Goal: Information Seeking & Learning: Learn about a topic

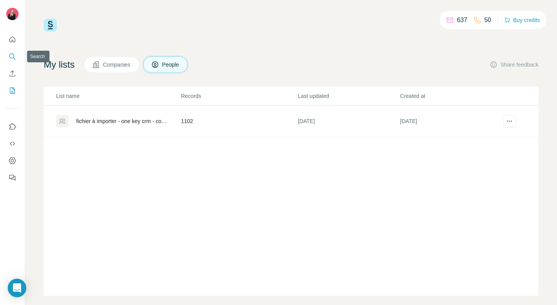
click at [14, 53] on icon "Search" at bounding box center [13, 57] width 8 height 8
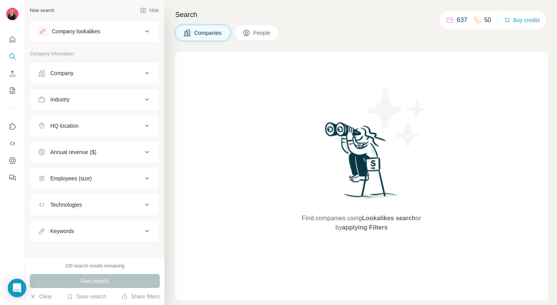
click at [134, 33] on div "Company lookalikes" at bounding box center [90, 31] width 104 height 9
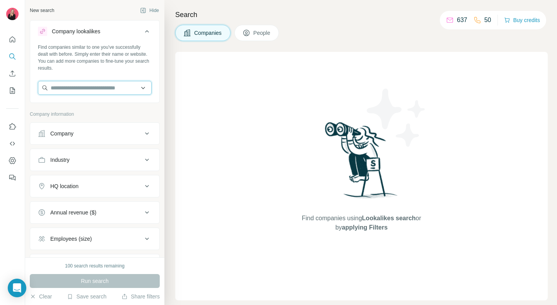
click at [124, 92] on input "text" at bounding box center [95, 88] width 114 height 14
click at [143, 88] on input "text" at bounding box center [95, 88] width 114 height 14
click at [142, 61] on div "Find companies similar to one you've successfully dealt with before. Simply ent…" at bounding box center [95, 58] width 114 height 28
click at [123, 133] on div "Company" at bounding box center [90, 134] width 104 height 8
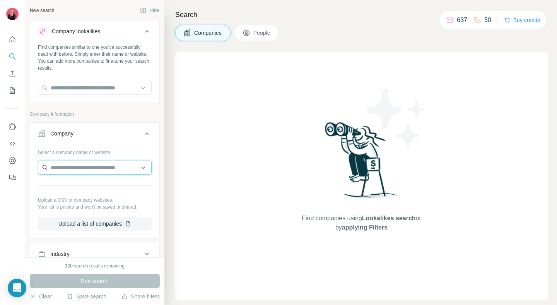
click at [114, 173] on input "text" at bounding box center [95, 167] width 114 height 14
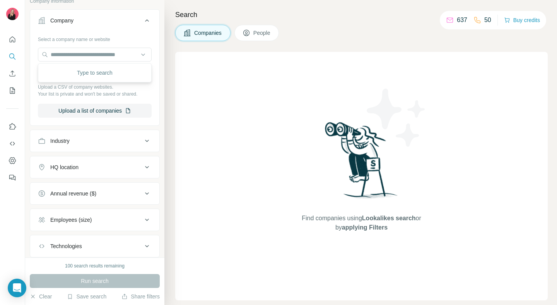
click at [150, 99] on div "Select a company name or website Upload a CSV of company websites. Your list is…" at bounding box center [95, 75] width 114 height 85
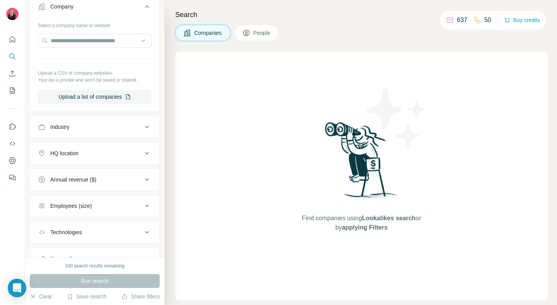
scroll to position [136, 0]
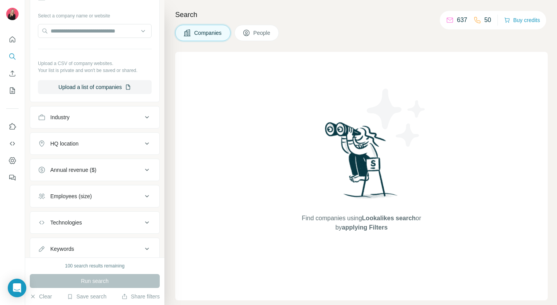
click at [114, 119] on div "Industry" at bounding box center [90, 117] width 104 height 8
click at [102, 138] on input at bounding box center [90, 136] width 95 height 9
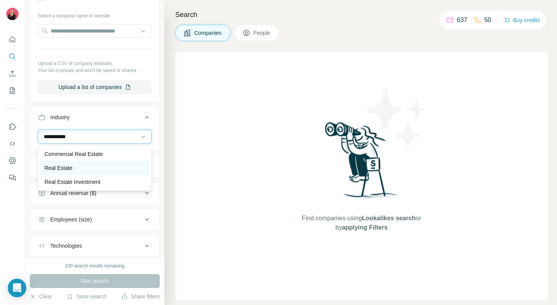
type input "**********"
click at [94, 165] on div "Real Estate" at bounding box center [94, 168] width 101 height 8
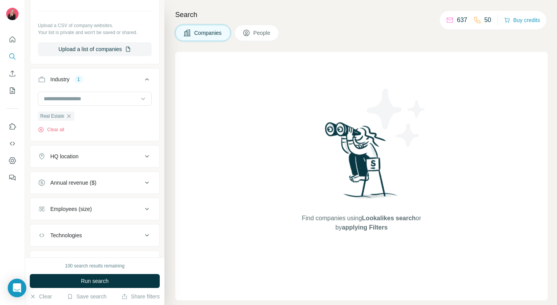
scroll to position [175, 0]
click at [147, 163] on button "HQ location" at bounding box center [94, 156] width 129 height 19
click at [115, 176] on input "text" at bounding box center [95, 175] width 114 height 14
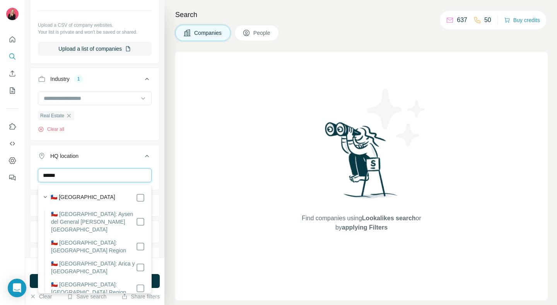
type input "******"
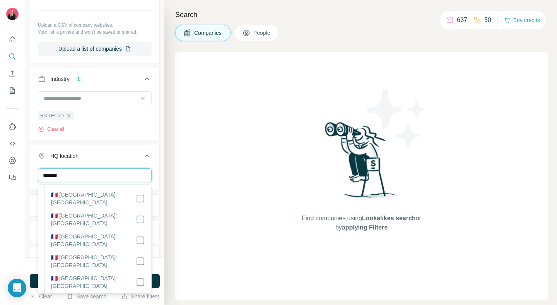
scroll to position [1620, 0]
type input "******"
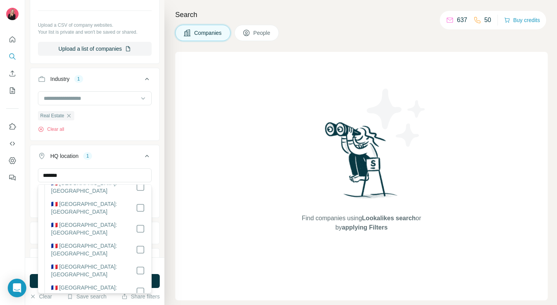
click at [162, 204] on div "New search Hide Company lookalikes Find companies similar to one you've success…" at bounding box center [94, 128] width 139 height 257
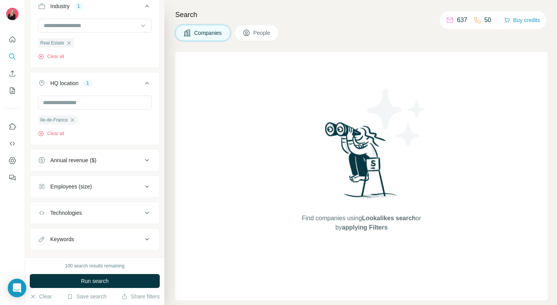
scroll to position [263, 0]
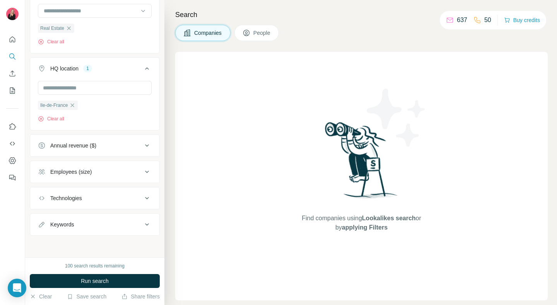
click at [111, 147] on div "Annual revenue ($)" at bounding box center [90, 146] width 104 height 8
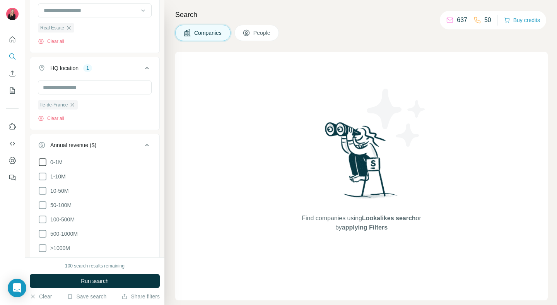
drag, startPoint x: 41, startPoint y: 160, endPoint x: 41, endPoint y: 167, distance: 6.6
click at [41, 160] on icon at bounding box center [42, 161] width 9 height 9
click at [41, 177] on icon at bounding box center [42, 176] width 9 height 9
click at [148, 147] on icon at bounding box center [146, 144] width 9 height 9
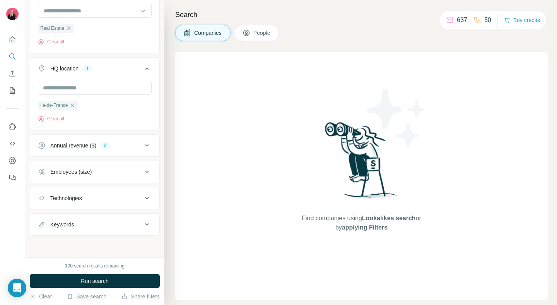
click at [120, 174] on div "Employees (size)" at bounding box center [90, 172] width 104 height 8
click at [39, 189] on icon at bounding box center [43, 188] width 8 height 8
click at [41, 205] on icon at bounding box center [42, 202] width 9 height 9
click at [41, 220] on icon at bounding box center [42, 216] width 9 height 9
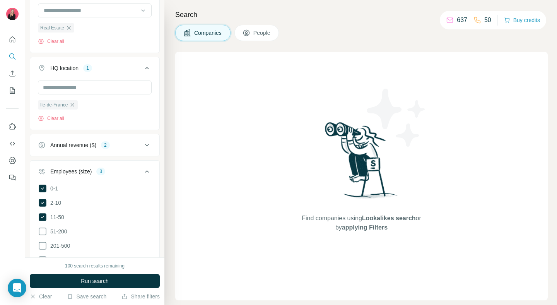
click at [150, 173] on icon at bounding box center [146, 171] width 9 height 9
click at [141, 230] on button "Keywords" at bounding box center [94, 224] width 129 height 19
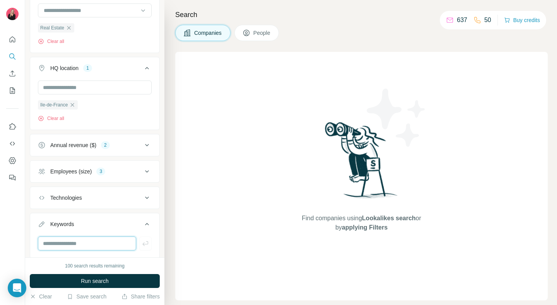
click at [114, 246] on input "text" at bounding box center [87, 243] width 98 height 14
type input "*"
type input "**********"
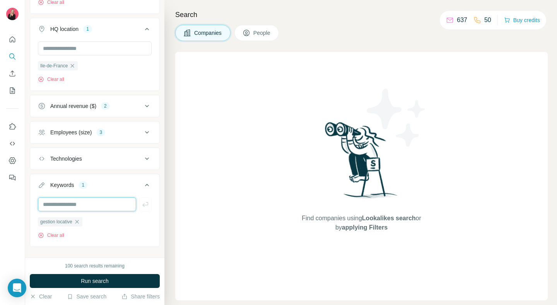
scroll to position [303, 0]
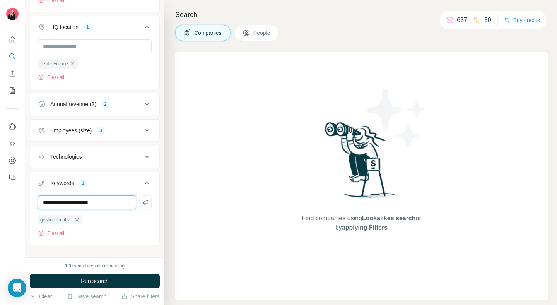
type input "**********"
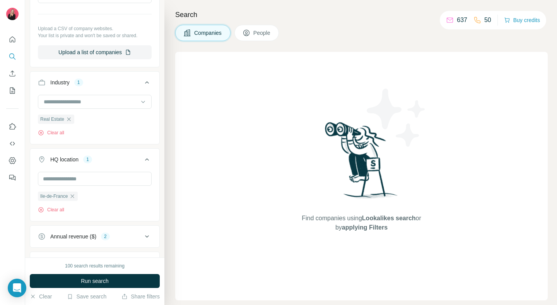
scroll to position [116, 0]
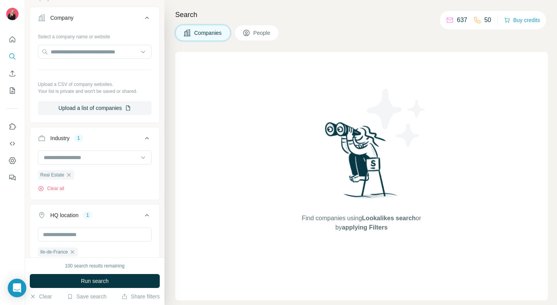
click at [148, 208] on button "HQ location 1" at bounding box center [94, 217] width 129 height 22
click at [148, 138] on icon at bounding box center [146, 137] width 9 height 9
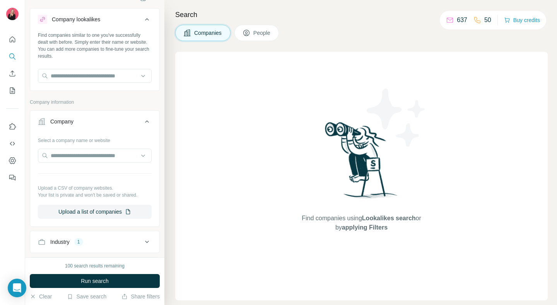
scroll to position [0, 0]
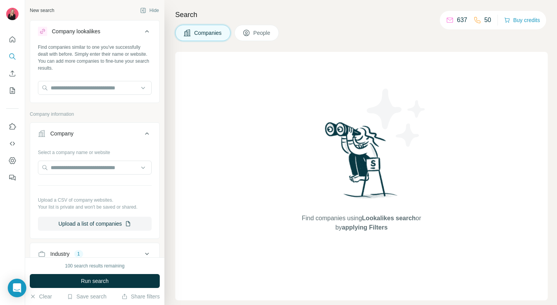
click at [148, 138] on button "Company" at bounding box center [94, 135] width 129 height 22
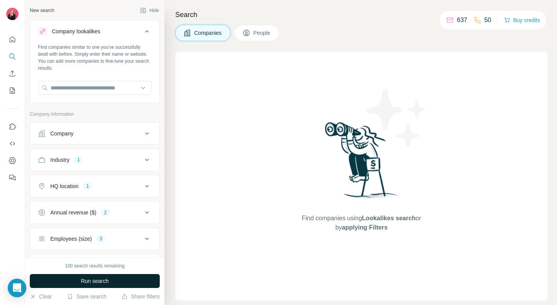
click at [129, 282] on button "Run search" at bounding box center [95, 281] width 130 height 14
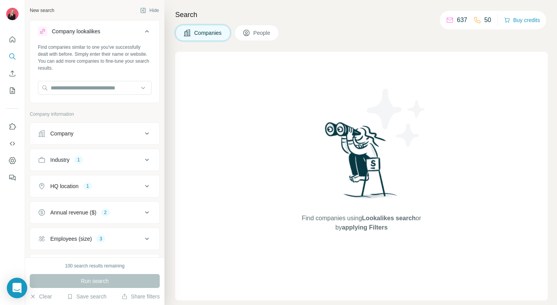
click at [14, 285] on icon "Open Intercom Messenger" at bounding box center [16, 288] width 9 height 10
click at [14, 285] on div at bounding box center [12, 152] width 25 height 305
click at [447, 158] on div "Find companies using Lookalikes search or by applying Filters" at bounding box center [361, 176] width 372 height 248
click at [259, 31] on span "People" at bounding box center [262, 33] width 18 height 8
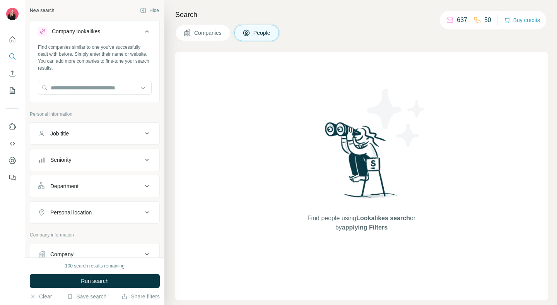
click at [209, 36] on span "Companies" at bounding box center [208, 33] width 28 height 8
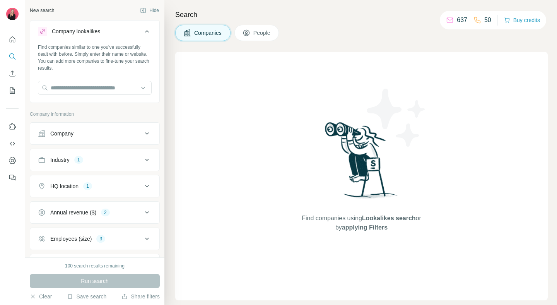
scroll to position [131, 0]
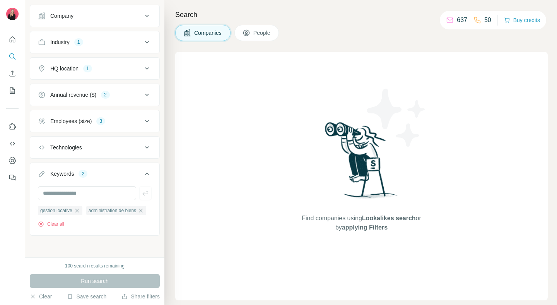
click at [457, 20] on p "637" at bounding box center [462, 19] width 10 height 9
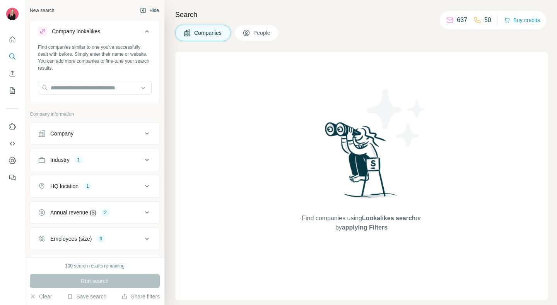
click at [155, 11] on button "Hide" at bounding box center [150, 11] width 30 height 12
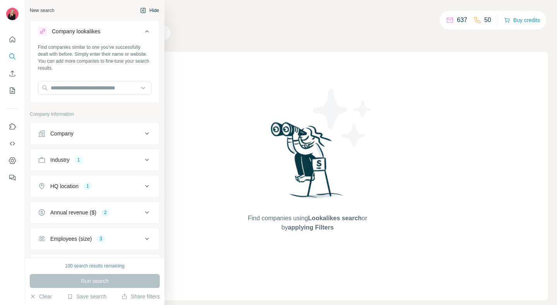
click at [154, 12] on button "Hide" at bounding box center [150, 11] width 30 height 12
click at [41, 10] on div "New search" at bounding box center [42, 10] width 24 height 7
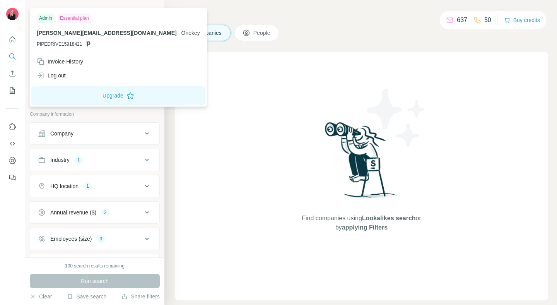
click at [20, 2] on div at bounding box center [13, 15] width 22 height 26
click at [53, 68] on div "Invoice History" at bounding box center [118, 62] width 172 height 14
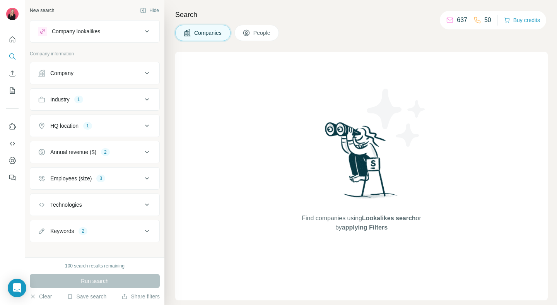
click at [282, 186] on div "Find companies using Lookalikes search or by applying Filters" at bounding box center [361, 176] width 372 height 248
click at [14, 286] on icon "Open Intercom Messenger" at bounding box center [16, 288] width 9 height 10
click at [14, 286] on div at bounding box center [12, 152] width 25 height 305
click at [13, 178] on icon "Feedback" at bounding box center [13, 178] width 8 height 8
click at [14, 91] on icon "My lists" at bounding box center [13, 91] width 8 height 8
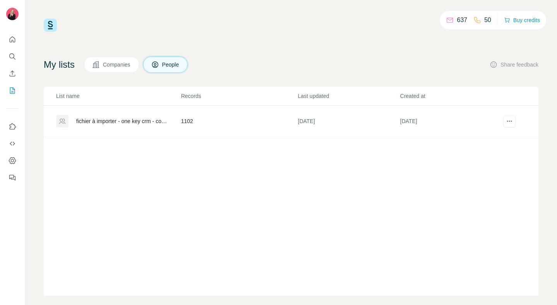
click at [125, 62] on span "Companies" at bounding box center [117, 65] width 28 height 8
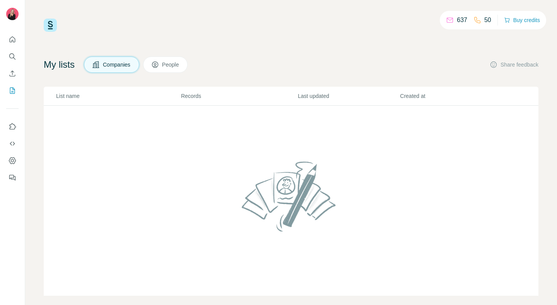
click at [165, 69] on button "People" at bounding box center [165, 64] width 45 height 16
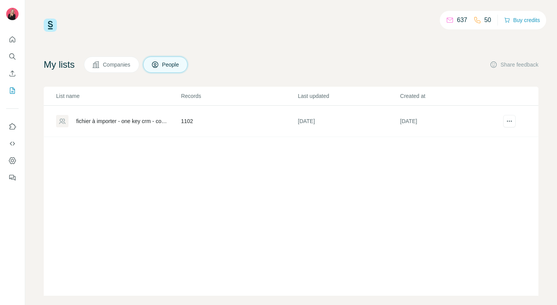
click at [113, 68] on button "Companies" at bounding box center [111, 64] width 55 height 16
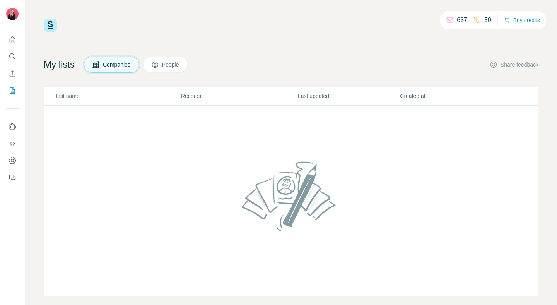
click at [416, 69] on div "My lists Companies People Share feedback" at bounding box center [291, 64] width 494 height 16
click at [534, 66] on button "Share feedback" at bounding box center [513, 65] width 49 height 8
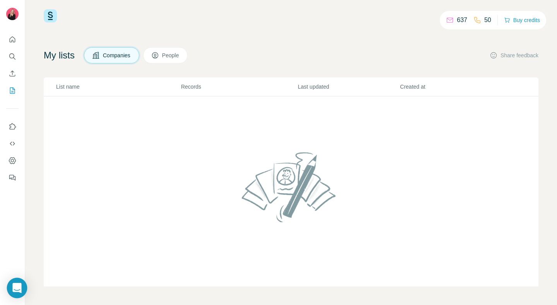
click at [19, 284] on icon "Open Intercom Messenger" at bounding box center [16, 288] width 9 height 10
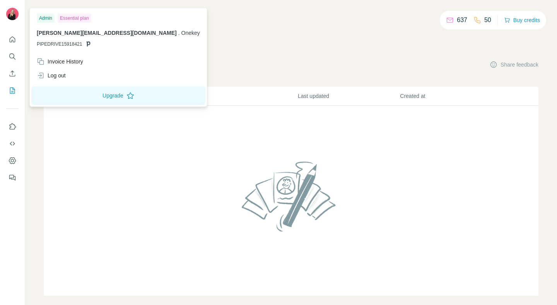
click at [16, 17] on img at bounding box center [12, 14] width 12 height 12
click at [11, 41] on icon "Quick start" at bounding box center [13, 40] width 8 height 8
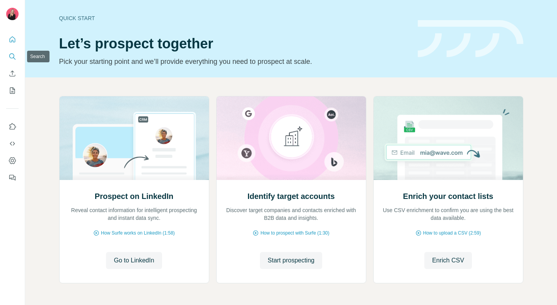
click at [14, 55] on icon "Search" at bounding box center [13, 57] width 8 height 8
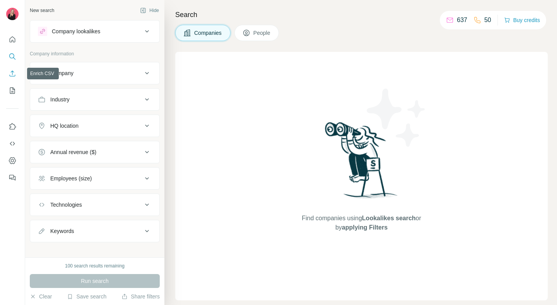
click at [13, 76] on icon "Enrich CSV" at bounding box center [13, 73] width 6 height 6
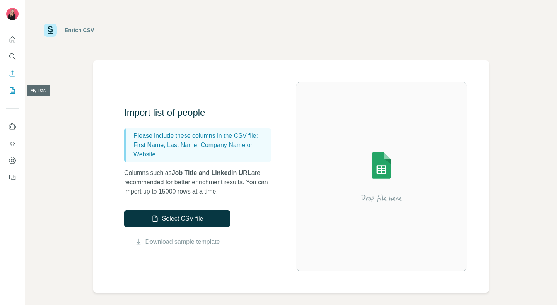
click at [12, 94] on button "My lists" at bounding box center [12, 91] width 12 height 14
